Goal: Transaction & Acquisition: Purchase product/service

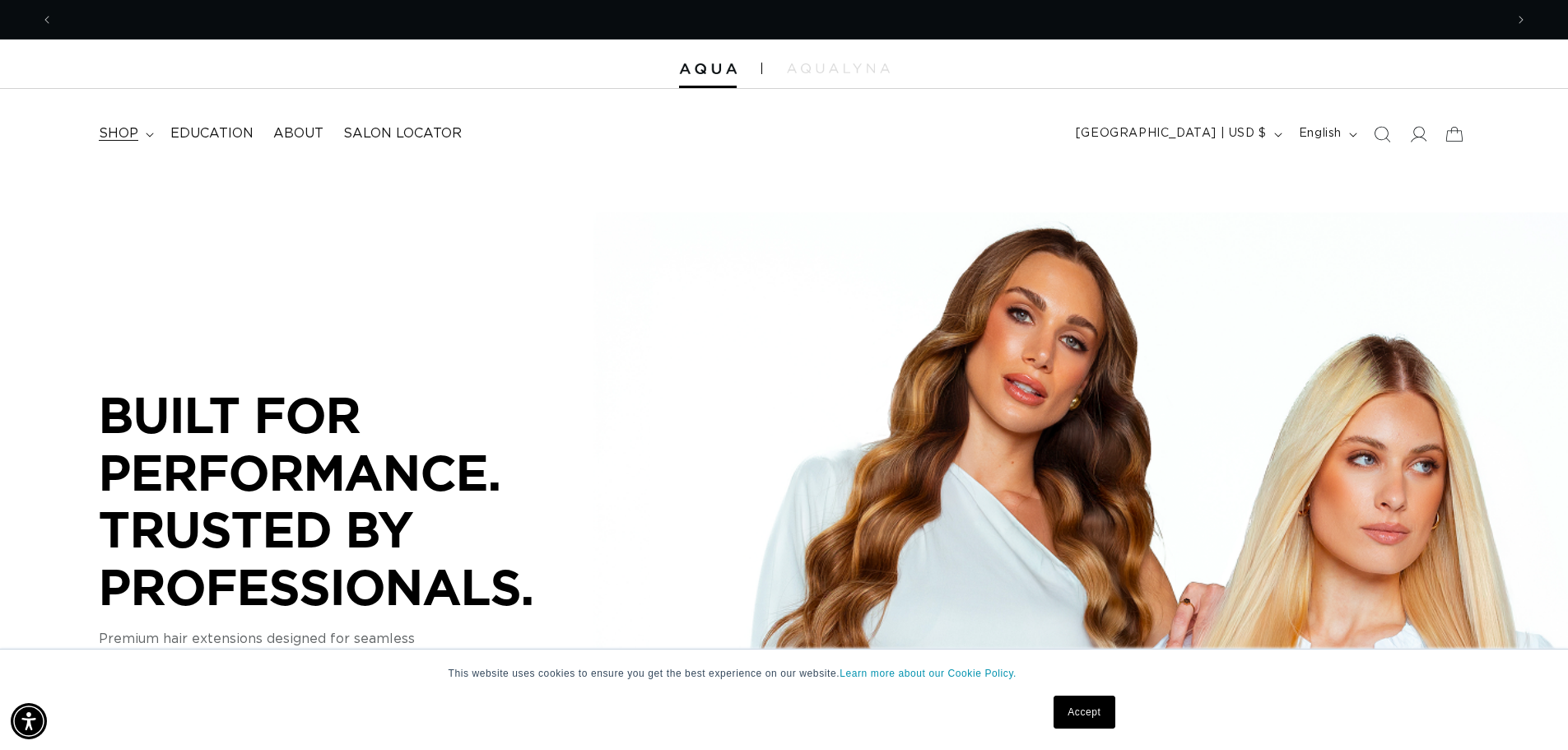
scroll to position [0, 2903]
click at [127, 131] on span "shop" at bounding box center [118, 134] width 40 height 17
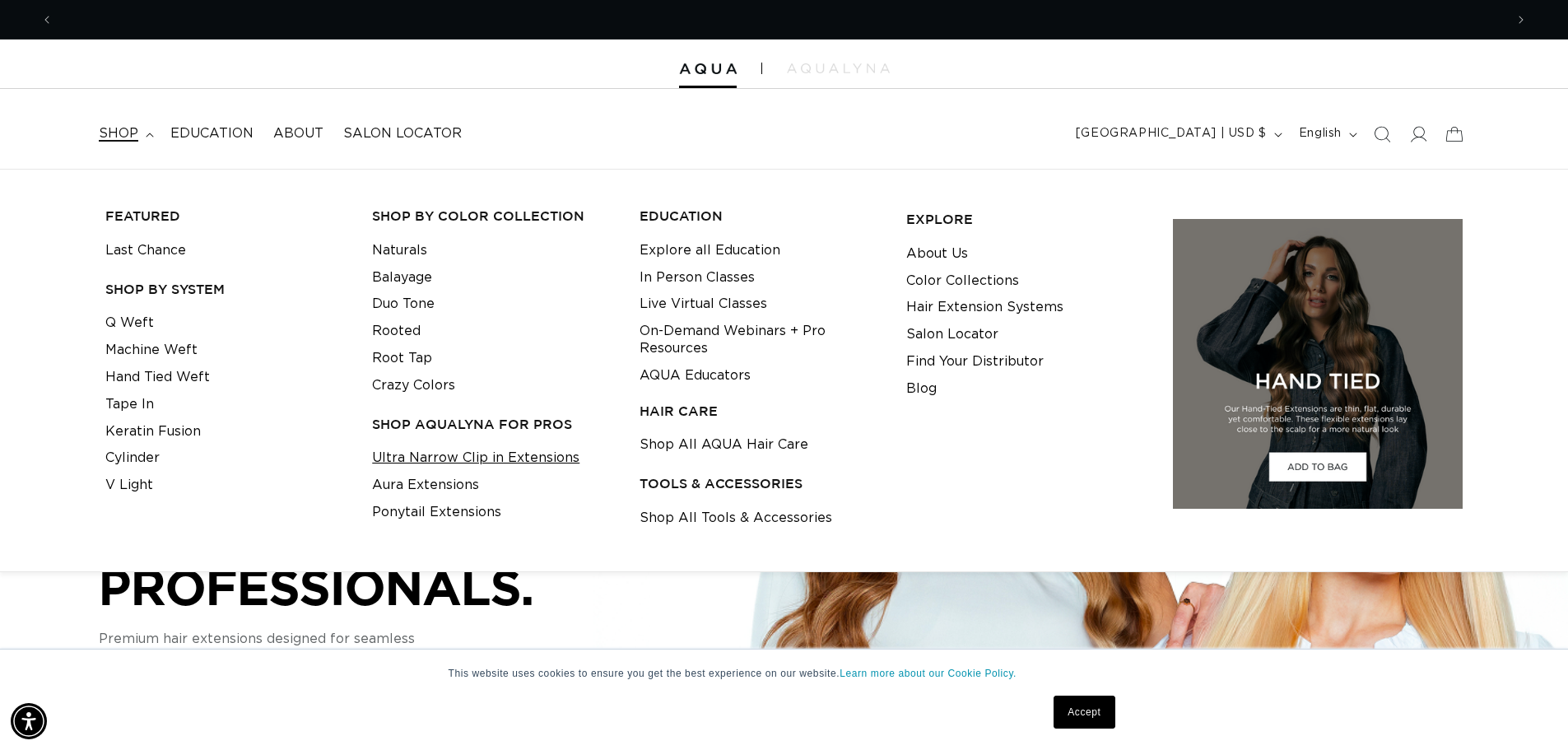
click at [455, 457] on link "Ultra Narrow Clip in Extensions" at bounding box center [476, 458] width 208 height 27
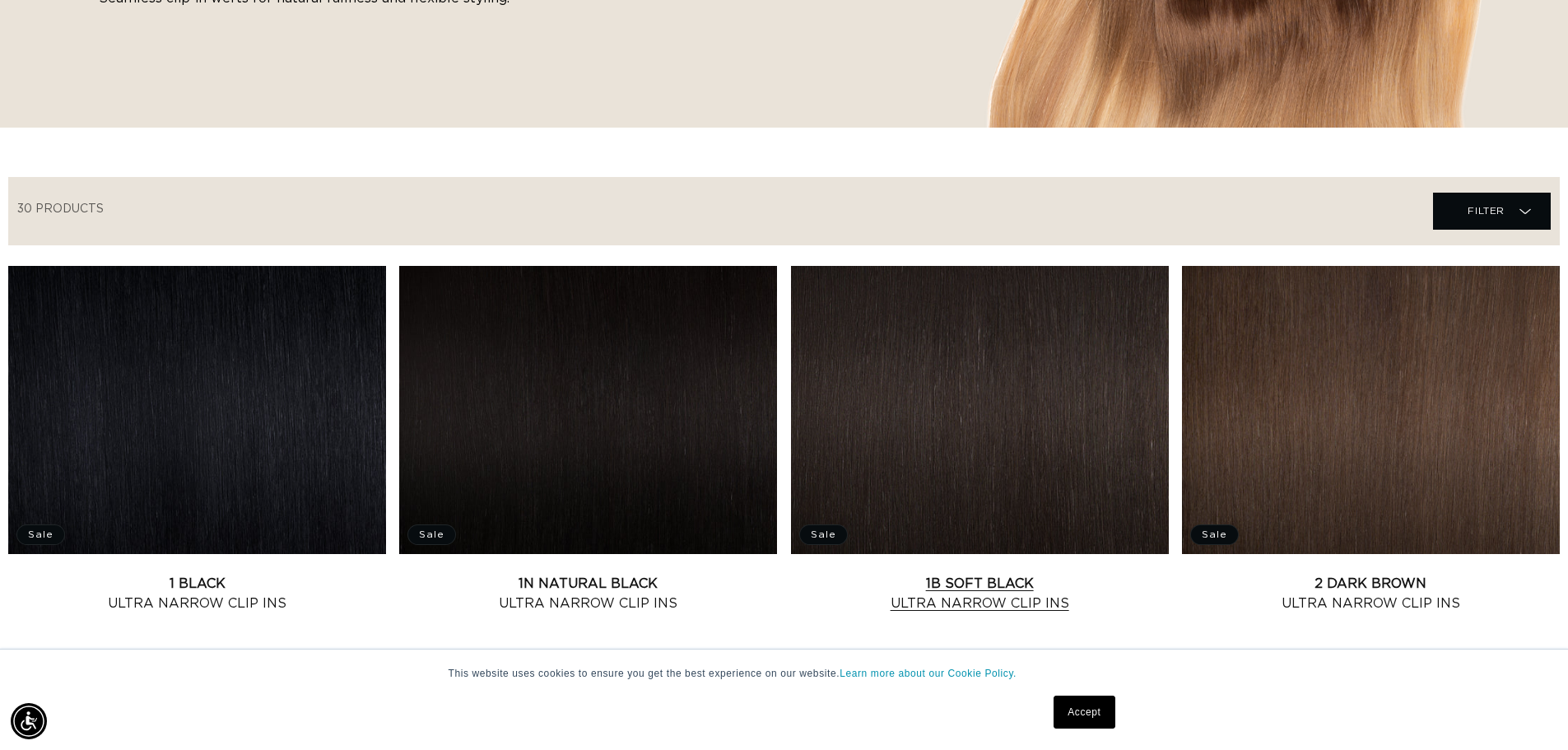
scroll to position [0, 2903]
click at [952, 574] on link "1B Soft Black Ultra Narrow Clip Ins" at bounding box center [980, 594] width 378 height 40
